Goal: Information Seeking & Learning: Learn about a topic

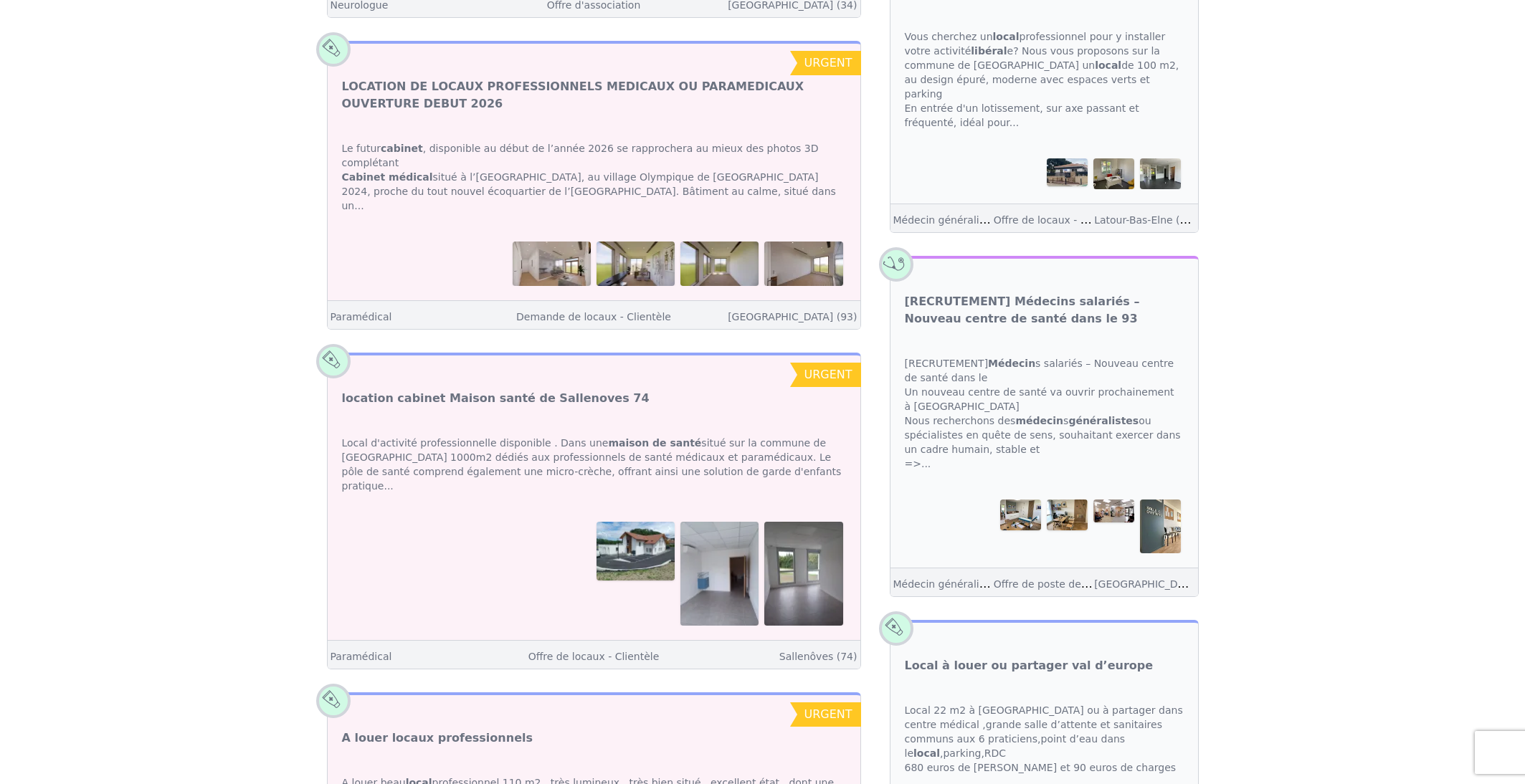
scroll to position [1762, 0]
click at [1018, 343] on div "[RECRUTEMENT] Médecin s salariés – Nouveau centre de santé dans le Un nouveau c…" at bounding box center [1044, 414] width 308 height 143
click at [1018, 341] on div "[RECRUTEMENT] Médecin s salariés – Nouveau centre de santé dans le Un nouveau c…" at bounding box center [1044, 413] width 308 height 143
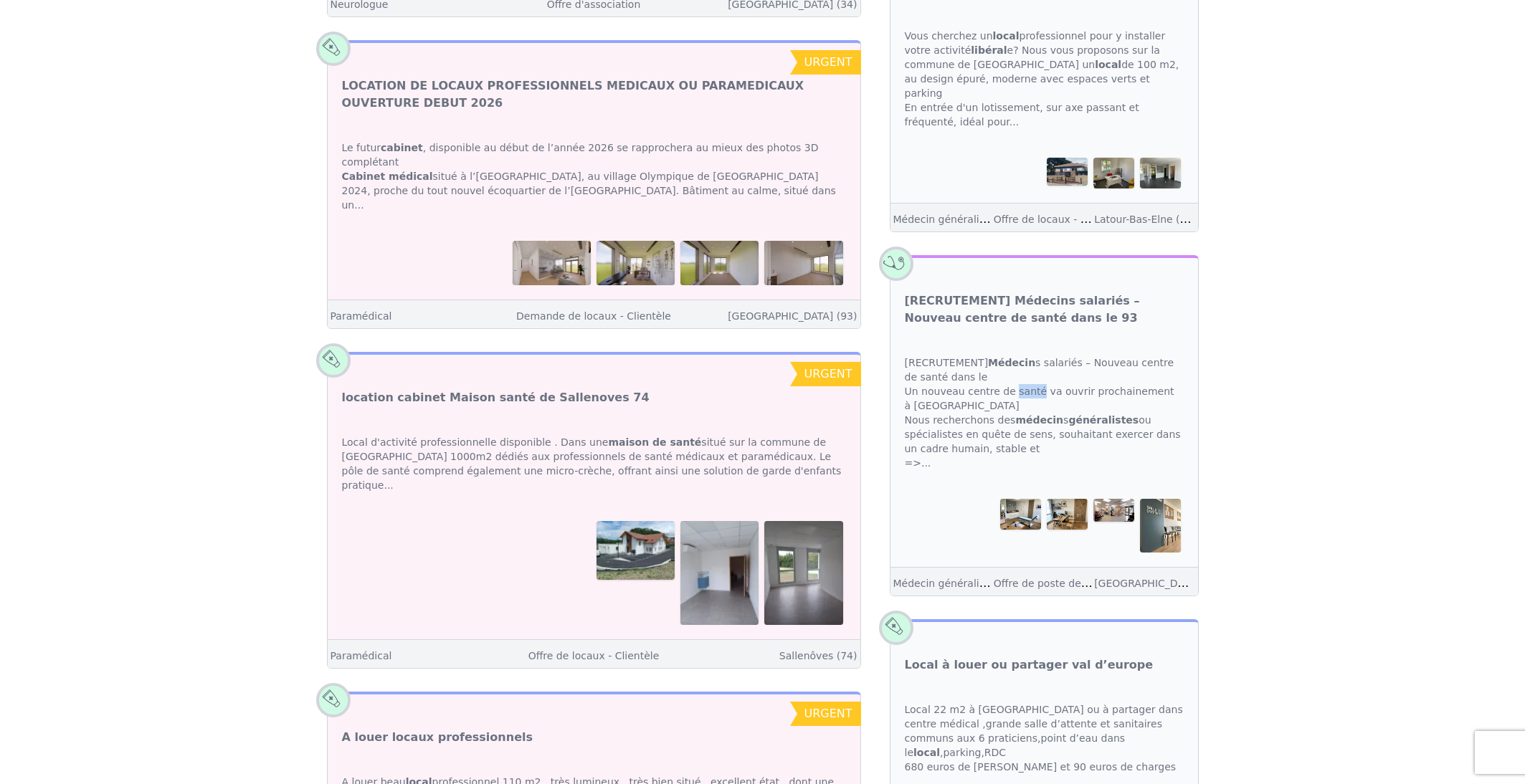
scroll to position [1764, 0]
click at [1105, 576] on link "[GEOGRAPHIC_DATA] (93)" at bounding box center [1159, 583] width 129 height 14
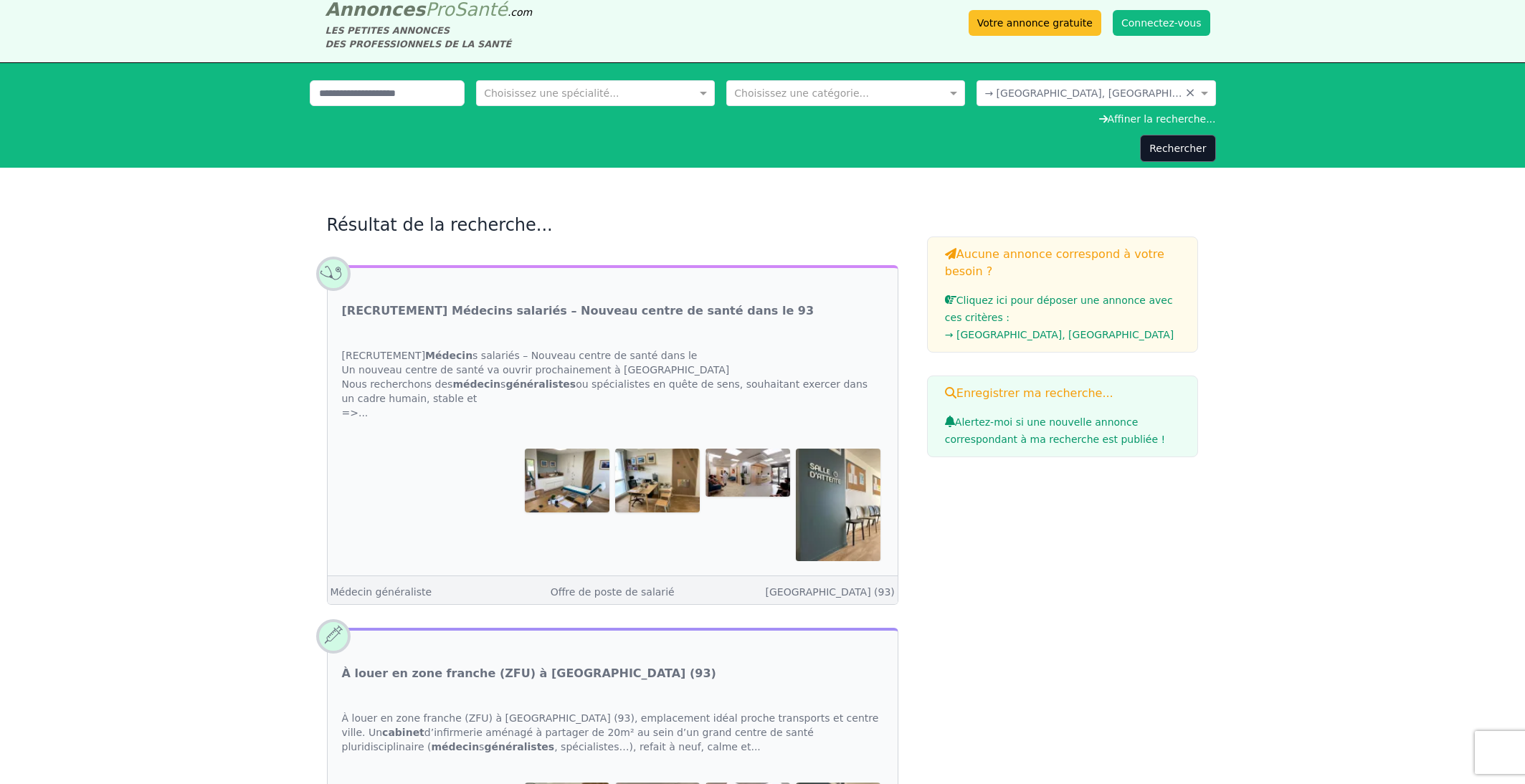
scroll to position [19, 0]
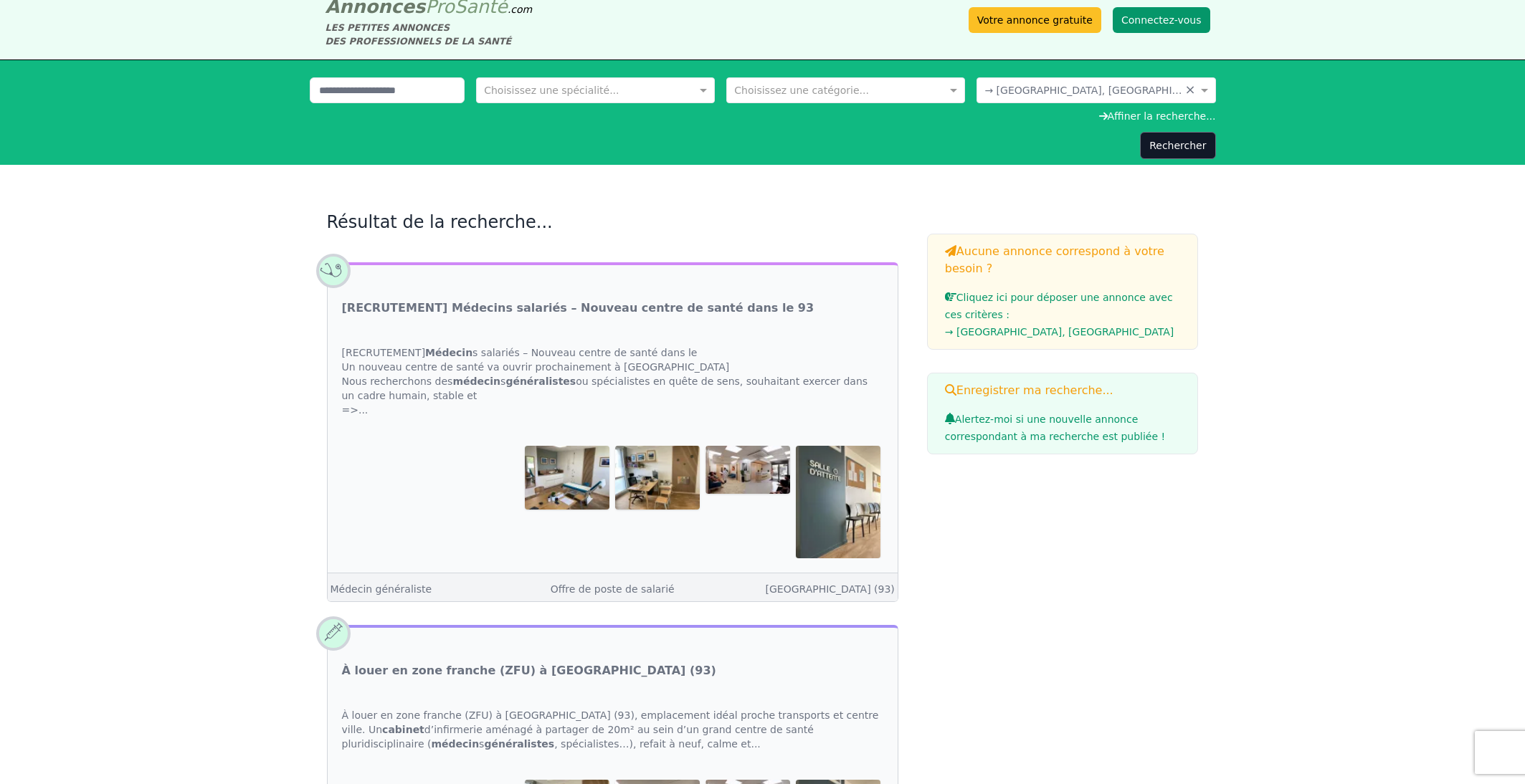
click at [1149, 18] on button "Connectez-vous" at bounding box center [1161, 20] width 97 height 26
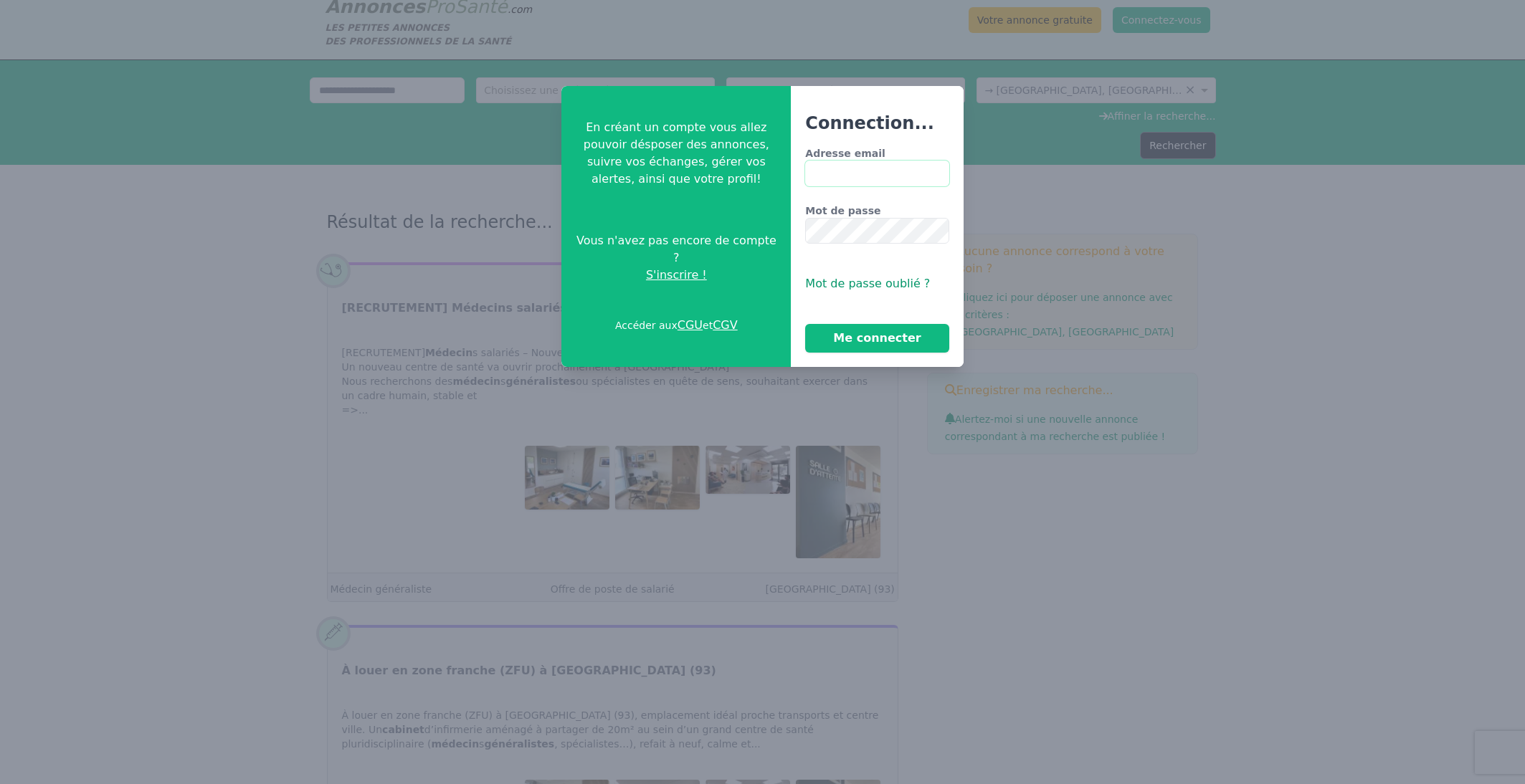
type input "**********"
click at [874, 335] on button "Me connecter" at bounding box center [877, 338] width 143 height 28
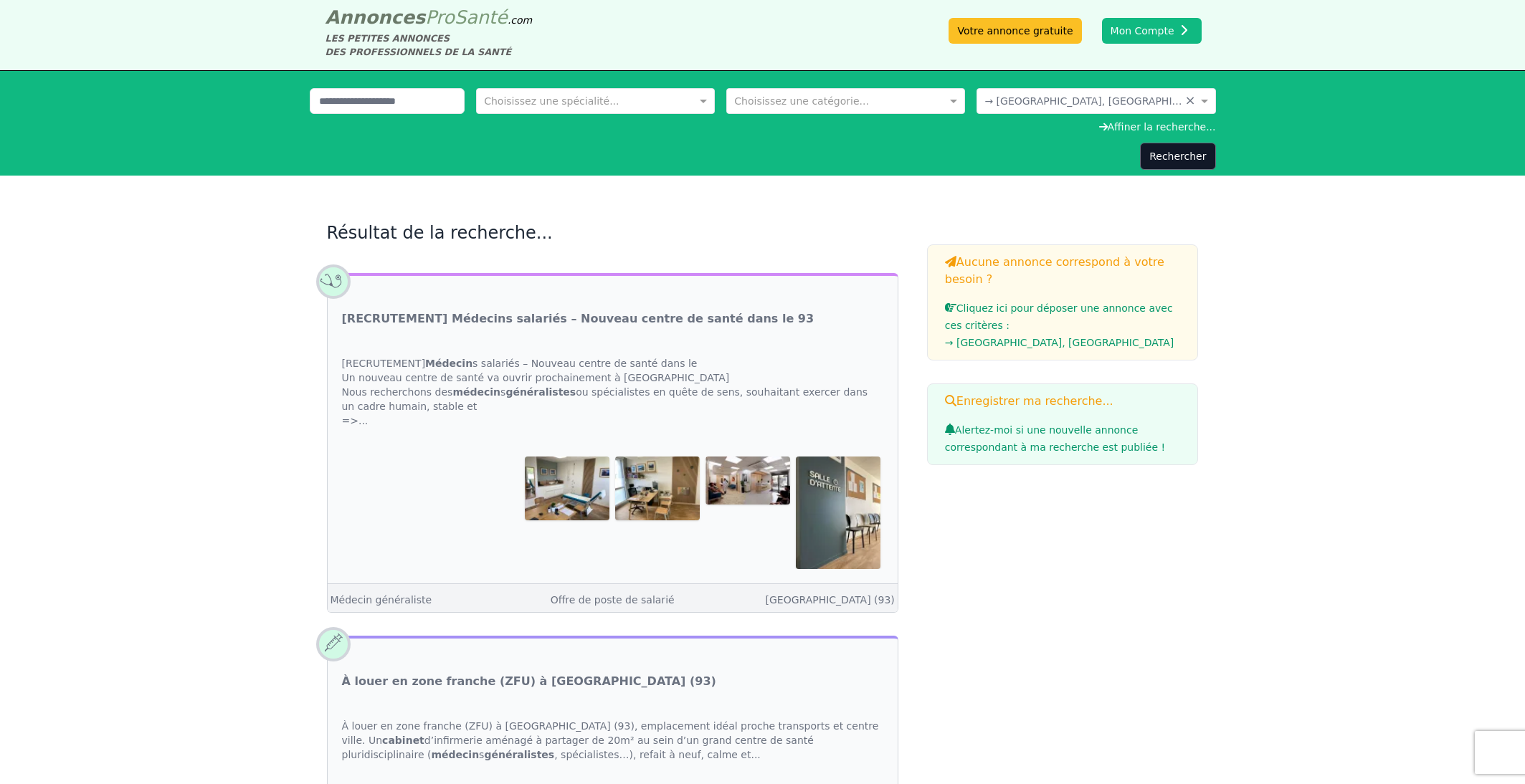
scroll to position [12, 0]
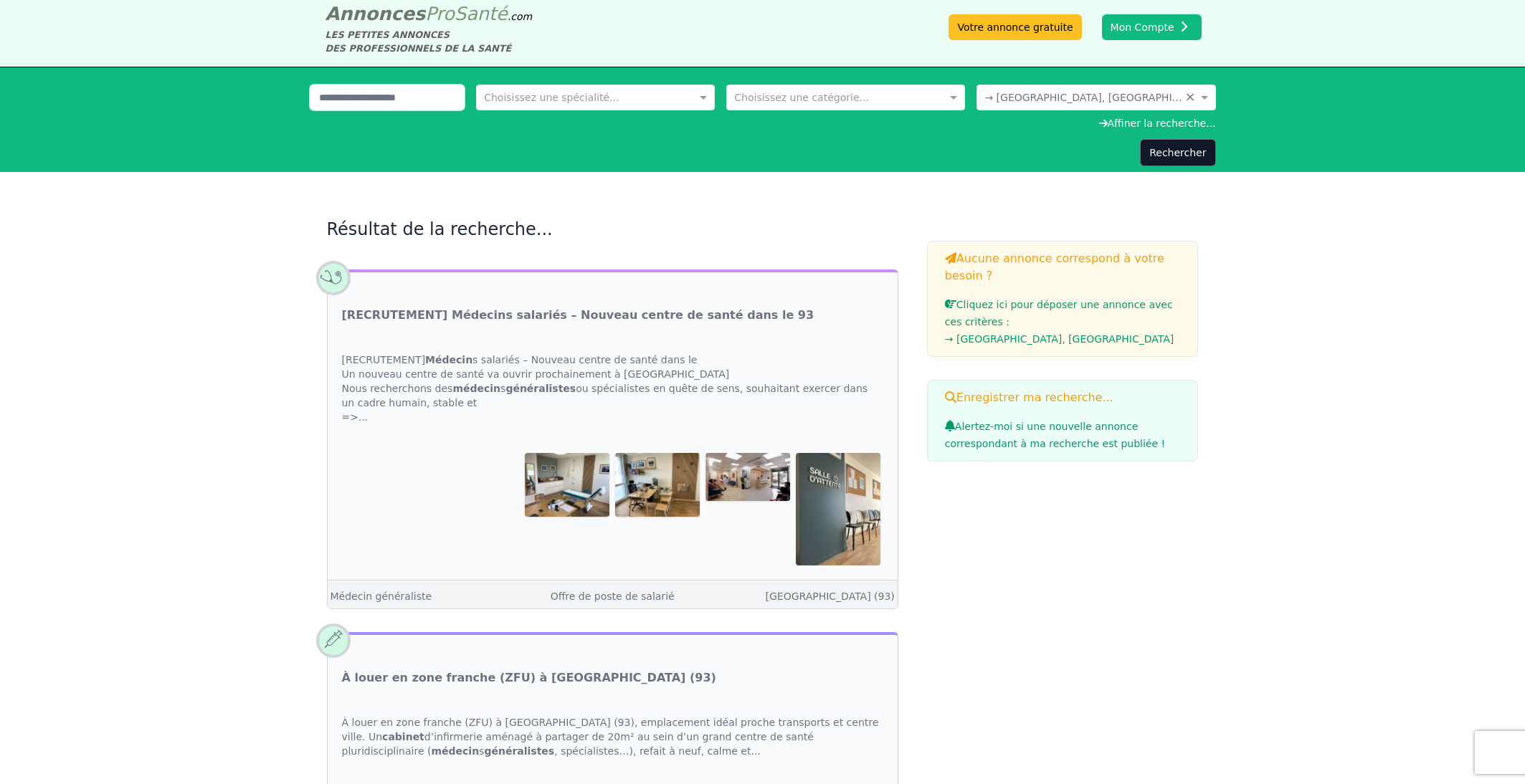
click at [378, 92] on input "text" at bounding box center [387, 97] width 156 height 26
